Goal: Information Seeking & Learning: Find specific page/section

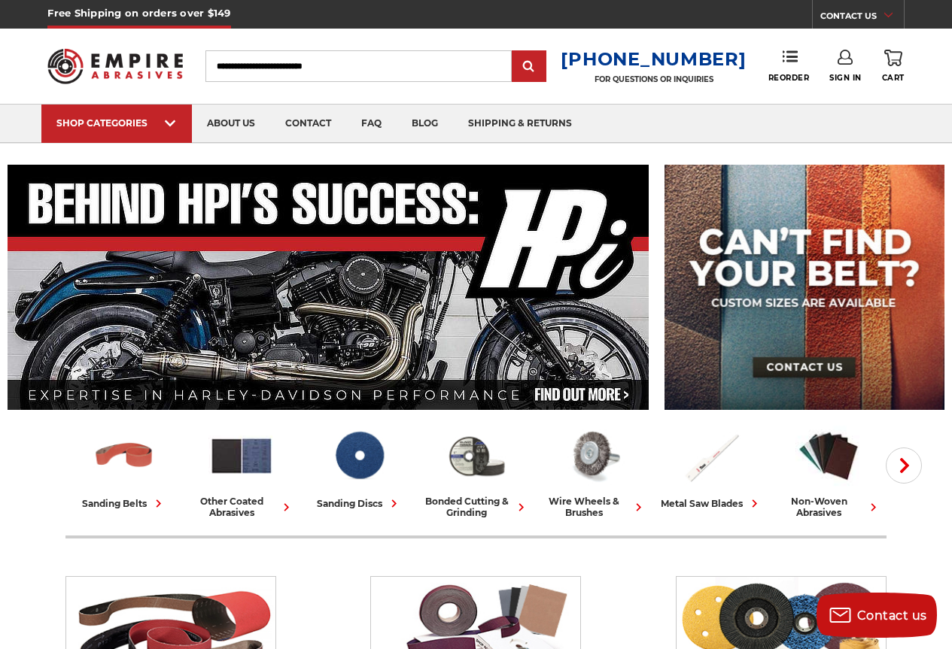
click at [285, 77] on input "Search" at bounding box center [358, 66] width 306 height 32
type input "*"
type input "****"
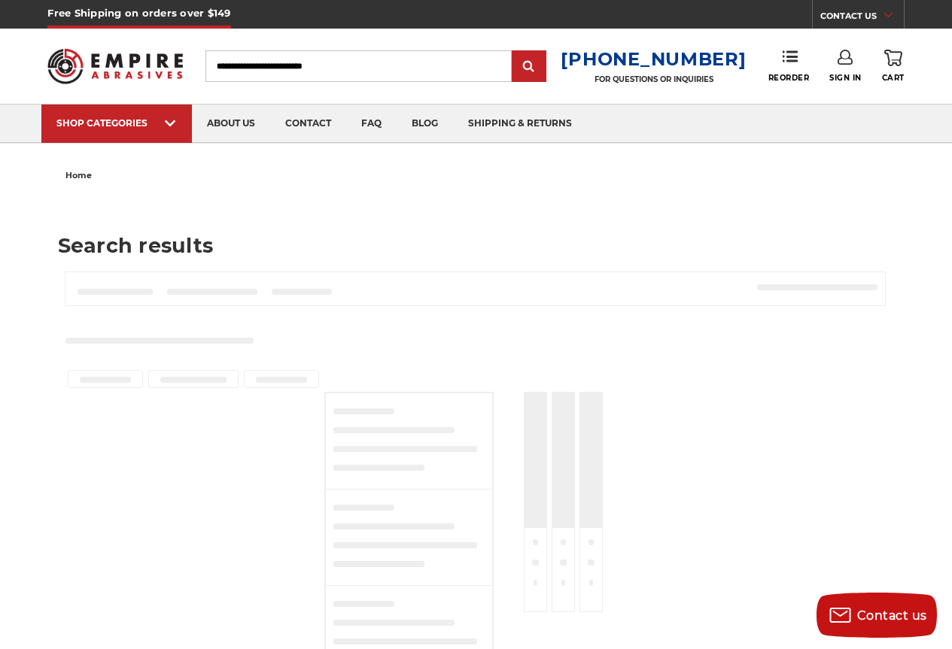
type input "****"
